Goal: Task Accomplishment & Management: Manage account settings

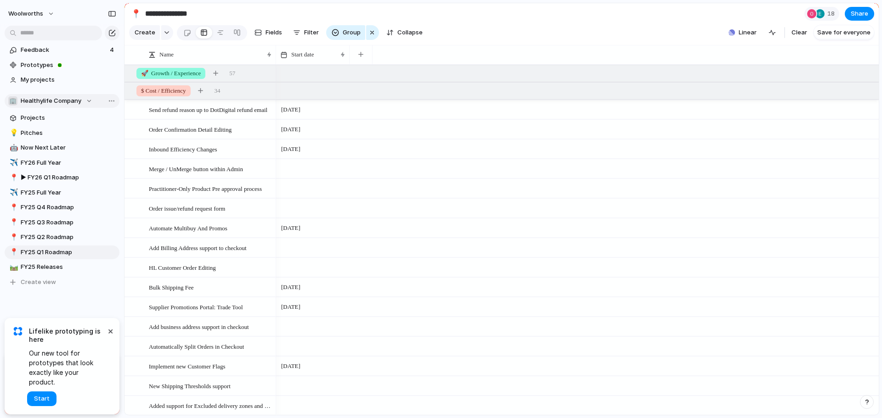
click at [90, 102] on div "🏢 Healthylife Company" at bounding box center [50, 100] width 84 height 9
click at [73, 152] on span "Insights & Analytics" at bounding box center [56, 153] width 56 height 9
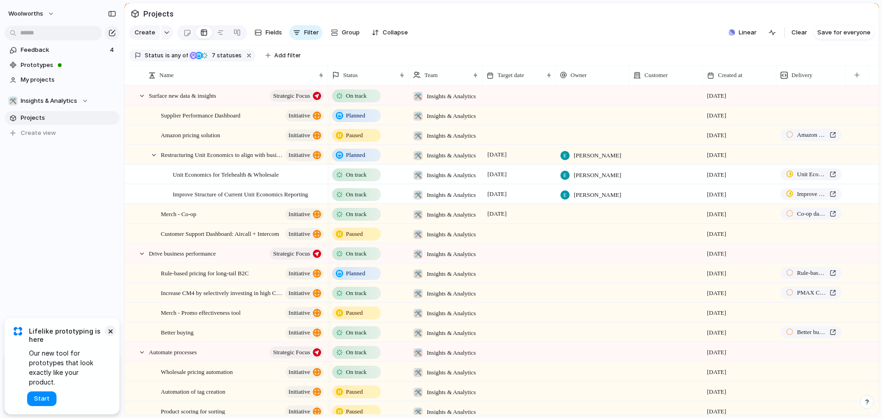
click at [111, 337] on button "×" at bounding box center [110, 331] width 11 height 11
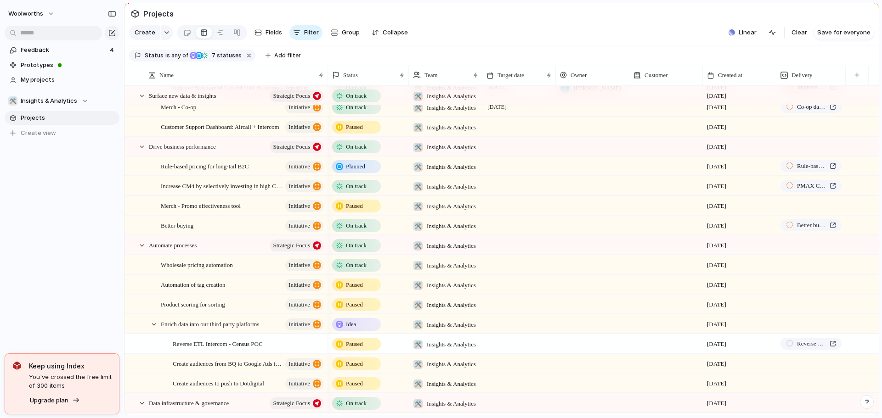
scroll to position [138, 0]
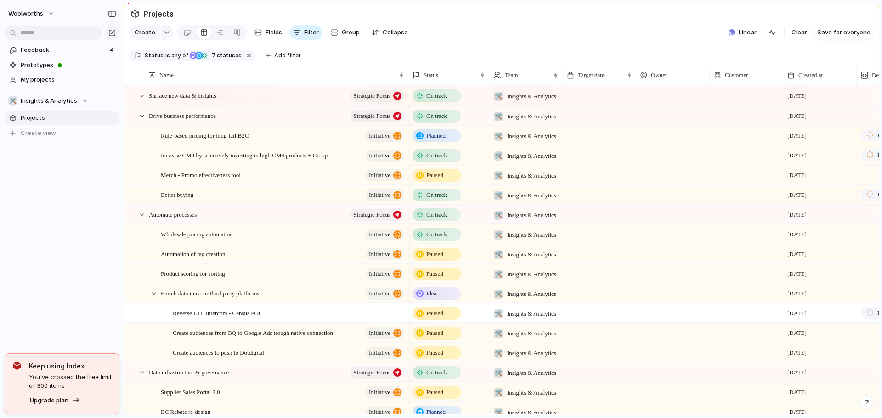
drag, startPoint x: 326, startPoint y: 89, endPoint x: 407, endPoint y: 95, distance: 80.6
click at [407, 95] on div "Name Status Team Target date Owner Customer Created at Delivery Supplier Perfor…" at bounding box center [501, 240] width 754 height 349
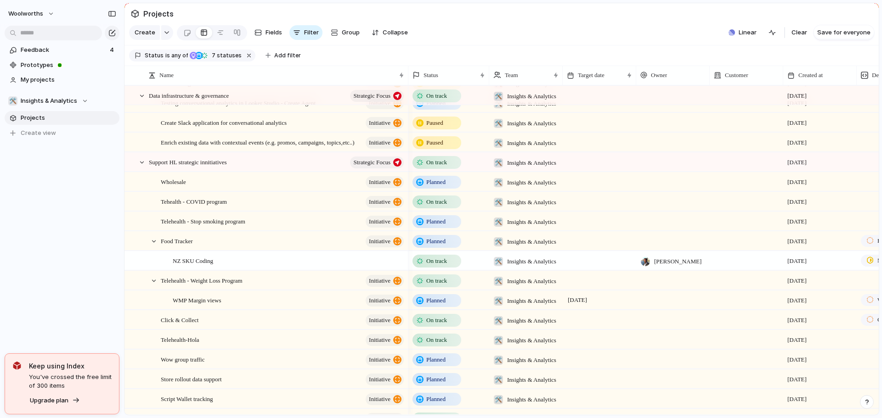
scroll to position [560, 0]
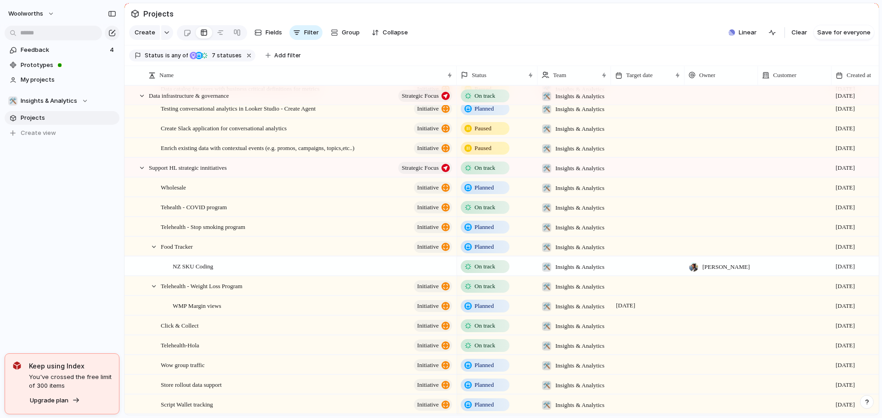
drag, startPoint x: 408, startPoint y: 84, endPoint x: 455, endPoint y: 85, distance: 47.3
click at [455, 85] on div at bounding box center [456, 75] width 5 height 19
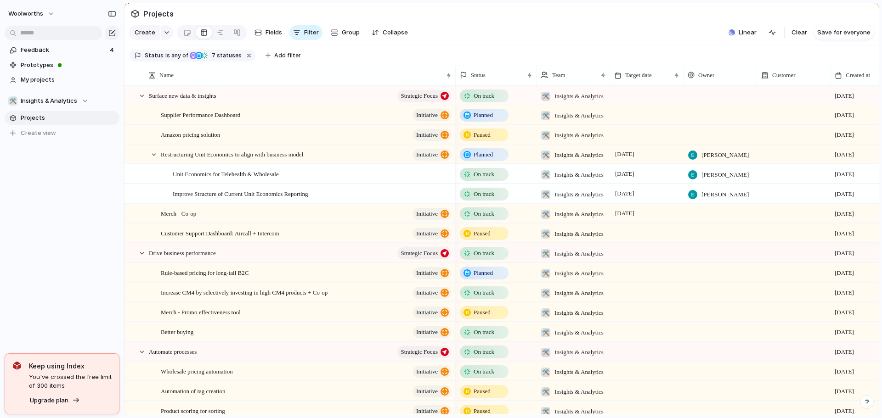
scroll to position [0, 0]
click at [478, 180] on span "On track" at bounding box center [483, 174] width 21 height 9
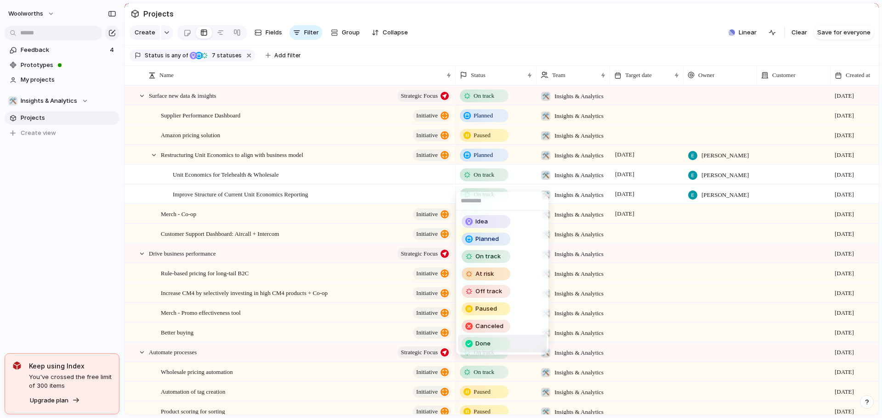
click at [499, 345] on div "Done" at bounding box center [485, 343] width 47 height 11
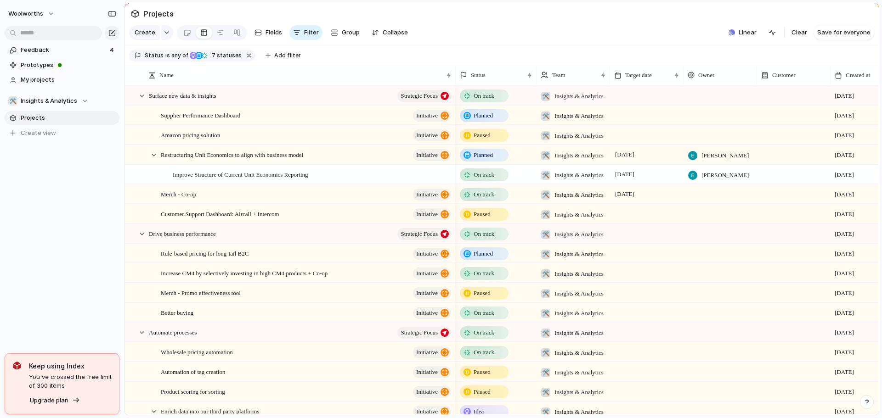
click at [480, 180] on span "On track" at bounding box center [483, 174] width 21 height 9
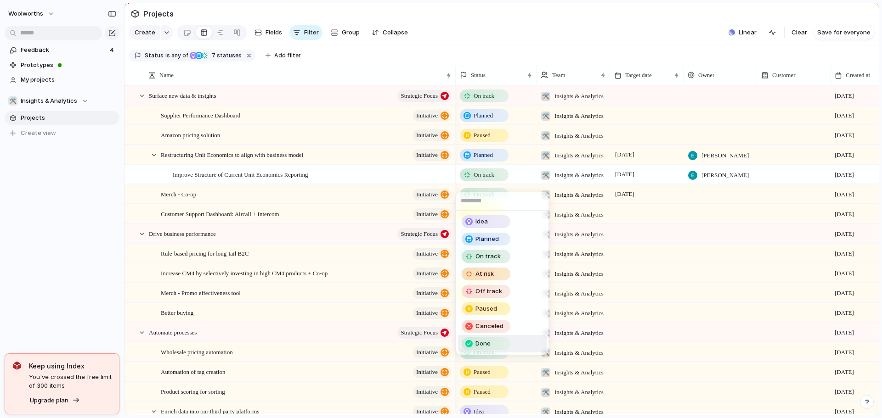
click at [484, 338] on div "Done" at bounding box center [485, 344] width 49 height 13
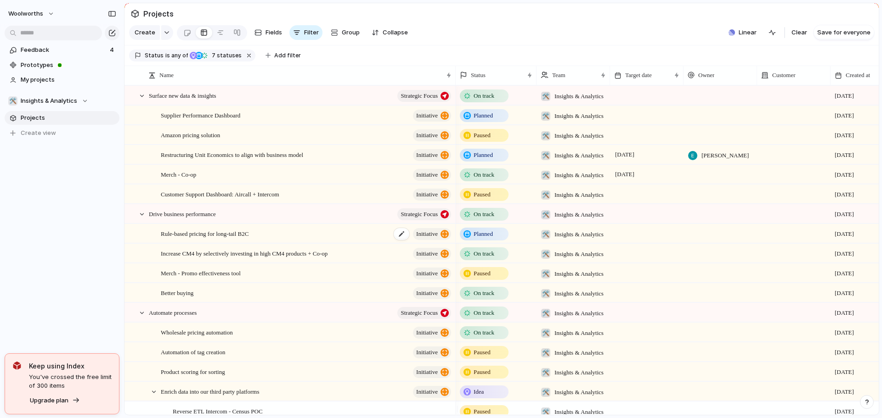
click at [328, 243] on div "Rule-based pricing for long-tail B2C initiative" at bounding box center [307, 234] width 292 height 19
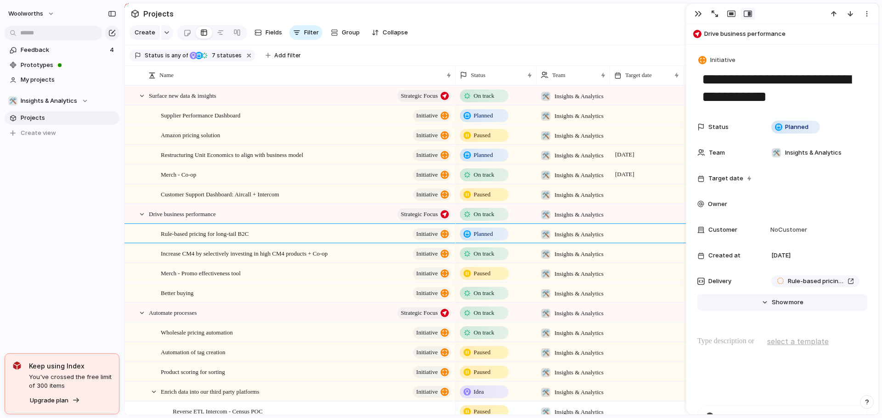
click at [763, 301] on button "Hide Show more" at bounding box center [782, 302] width 170 height 17
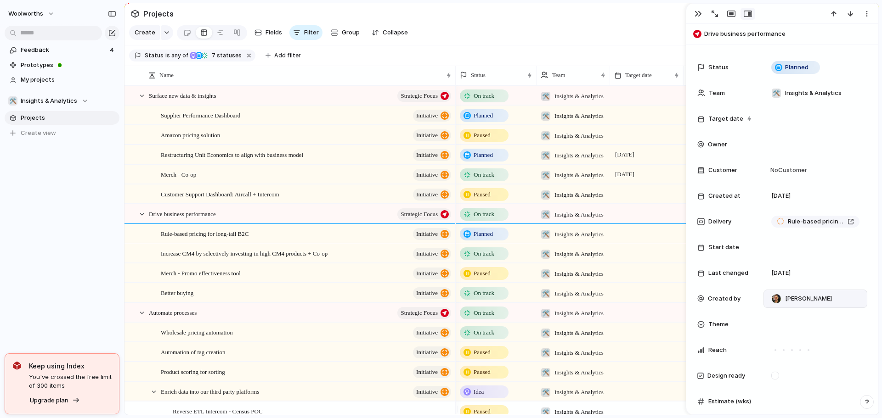
scroll to position [92, 0]
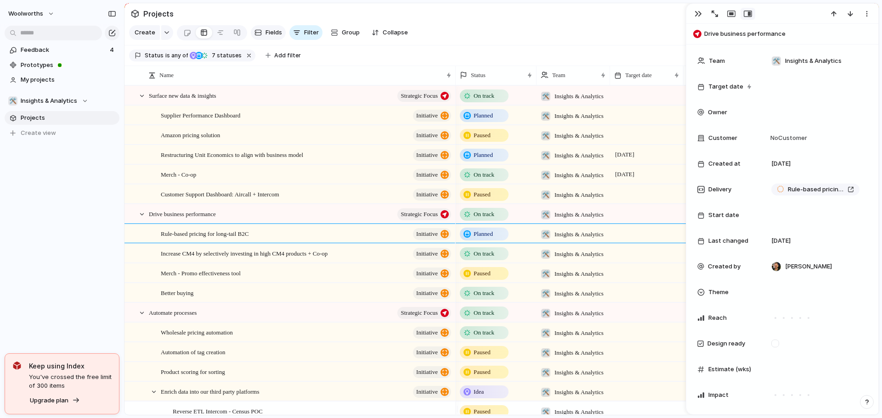
click at [278, 33] on span "Fields" at bounding box center [273, 32] width 17 height 9
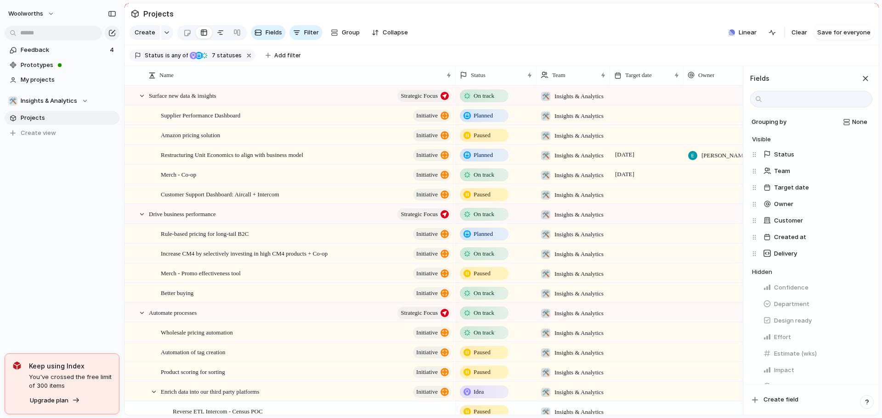
click at [220, 36] on div at bounding box center [220, 32] width 7 height 15
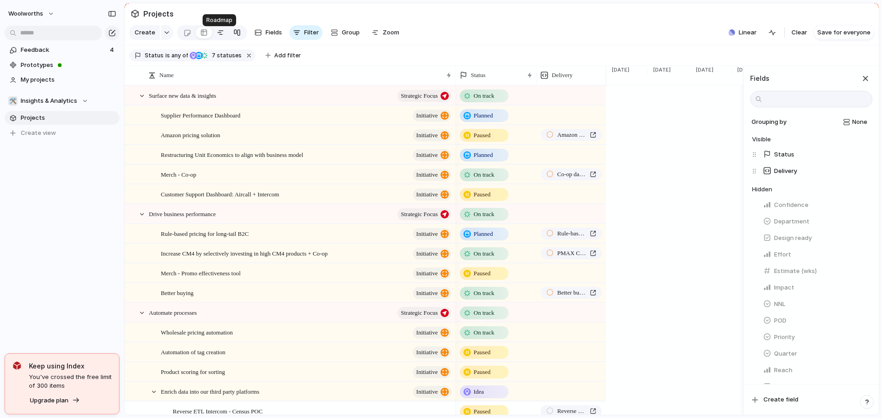
scroll to position [0, 1455]
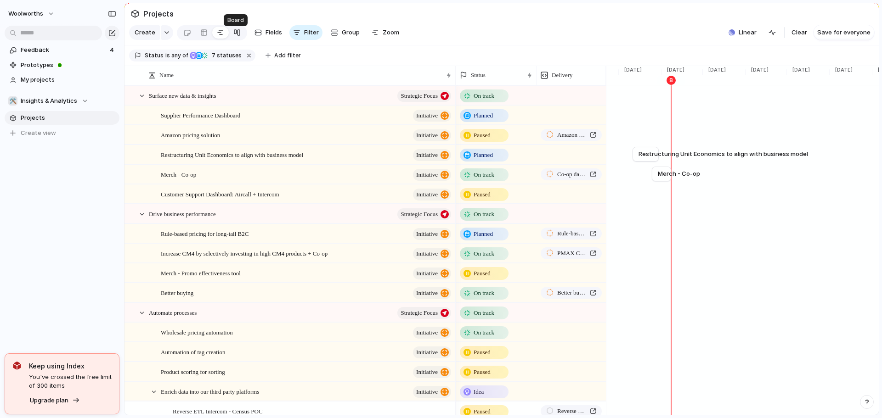
click at [236, 35] on div at bounding box center [236, 32] width 7 height 15
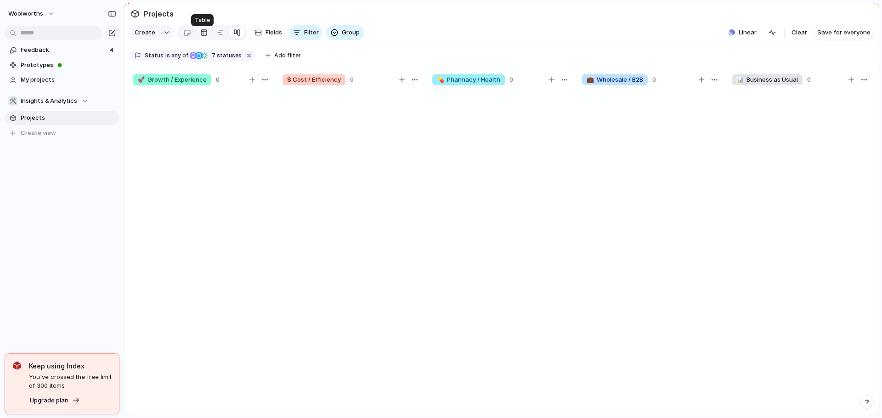
click at [203, 34] on div at bounding box center [203, 32] width 7 height 15
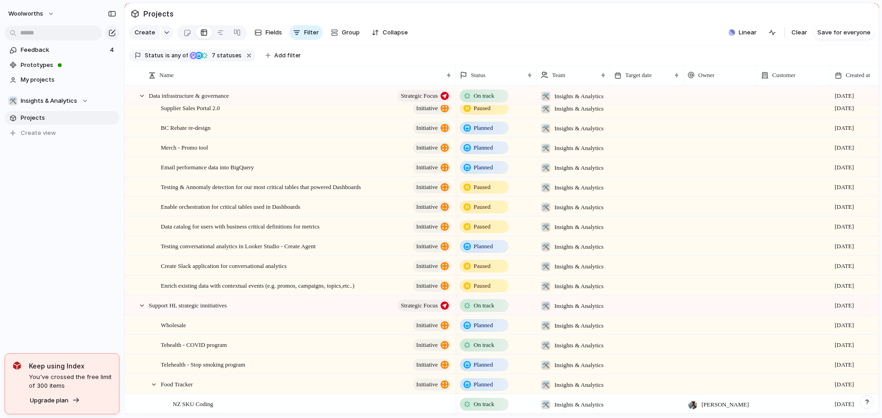
scroll to position [337, 0]
